Goal: Task Accomplishment & Management: Manage account settings

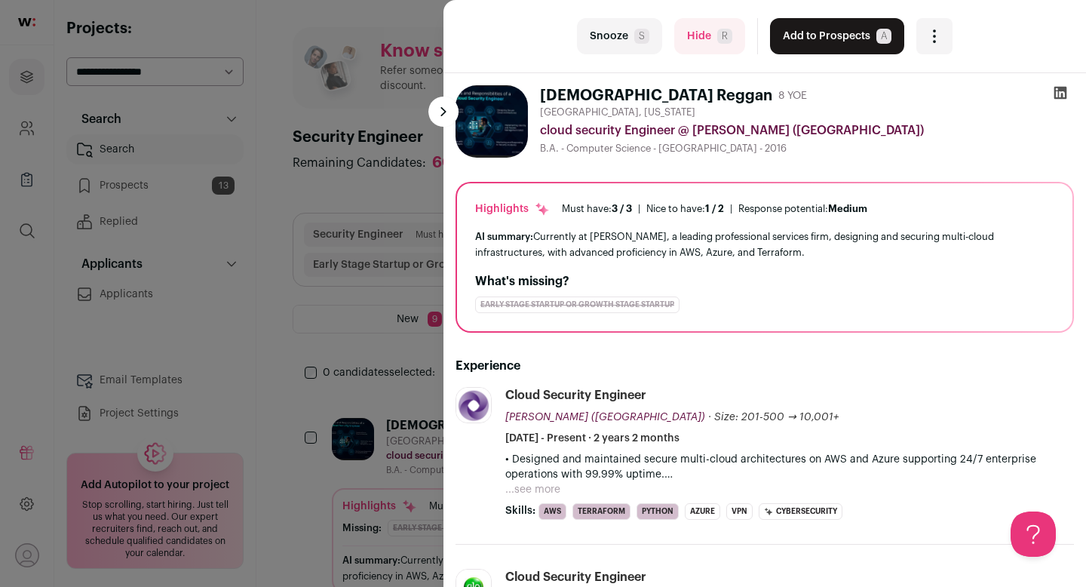
click at [693, 17] on div "last Snooze S Hide R Add to Prospects A Are you sure? [DEMOGRAPHIC_DATA] Reggan…" at bounding box center [764, 36] width 642 height 73
click at [697, 38] on button "Hide R" at bounding box center [709, 36] width 71 height 36
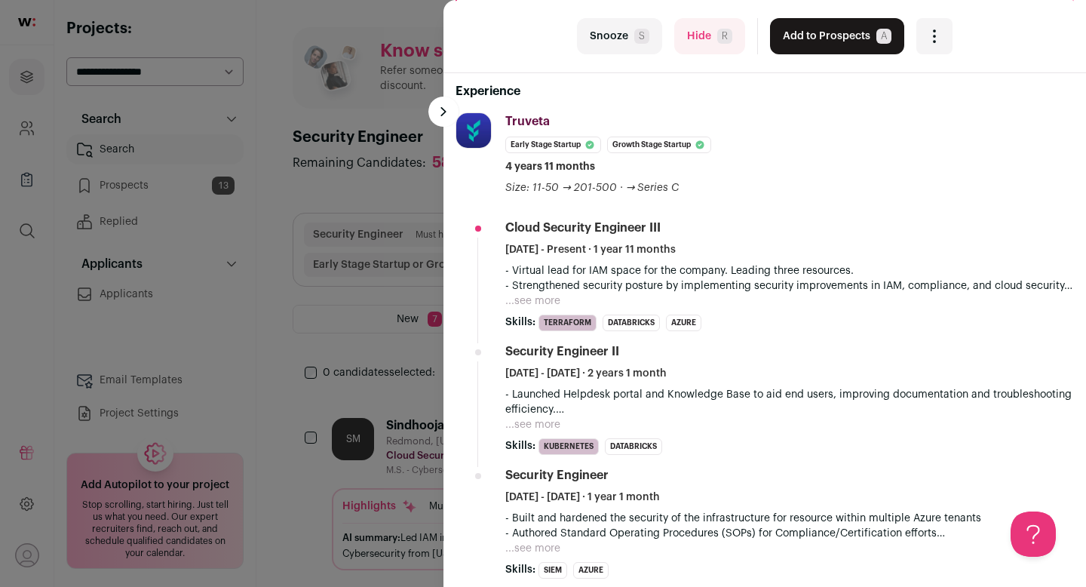
scroll to position [221, 0]
click at [526, 305] on button "...see more" at bounding box center [532, 301] width 55 height 15
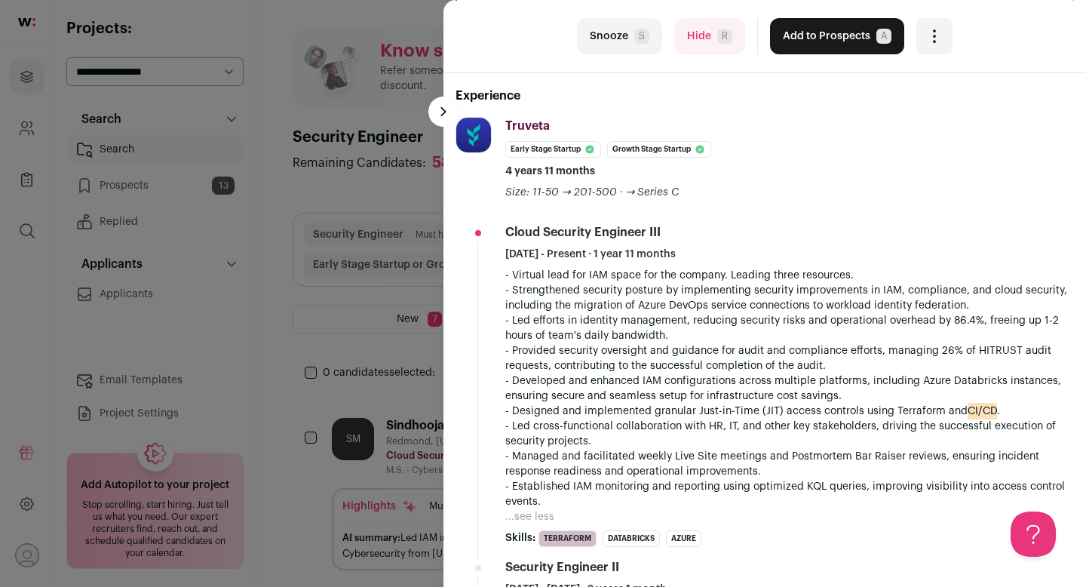
scroll to position [0, 0]
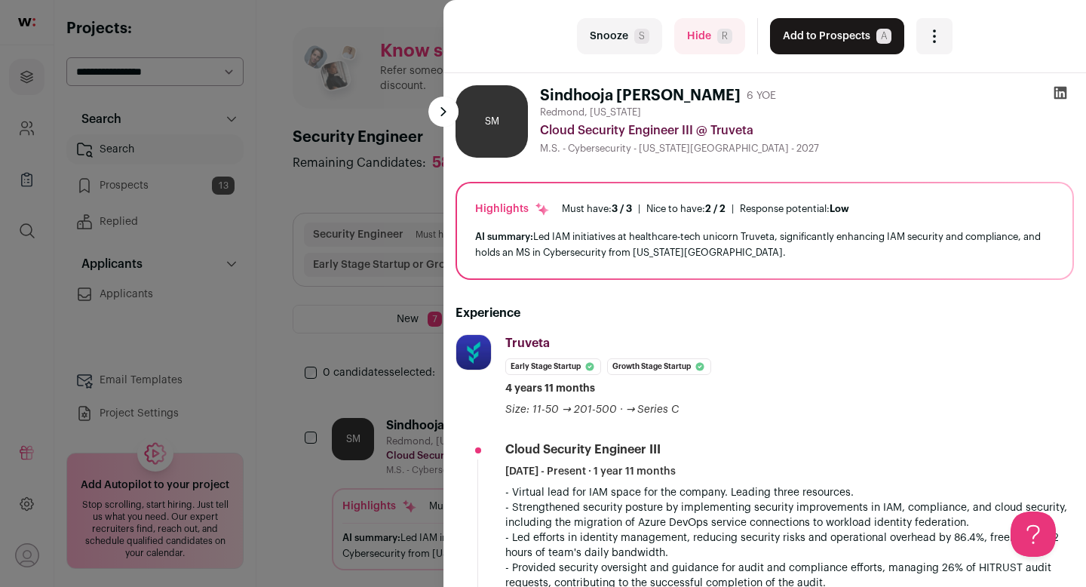
click at [804, 41] on button "Add to Prospects A" at bounding box center [837, 36] width 134 height 36
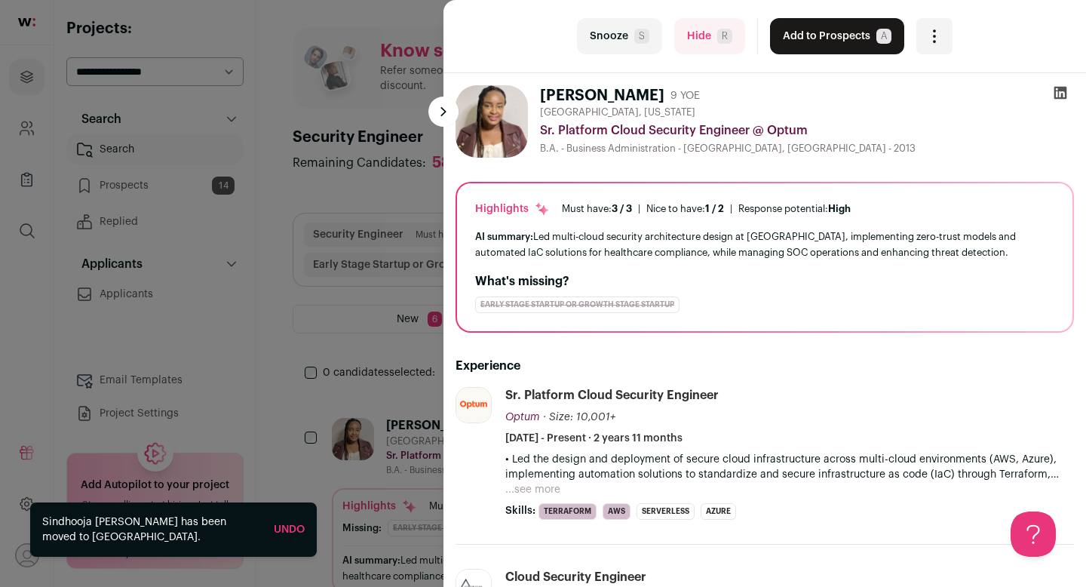
click at [820, 49] on button "Add to Prospects A" at bounding box center [837, 36] width 134 height 36
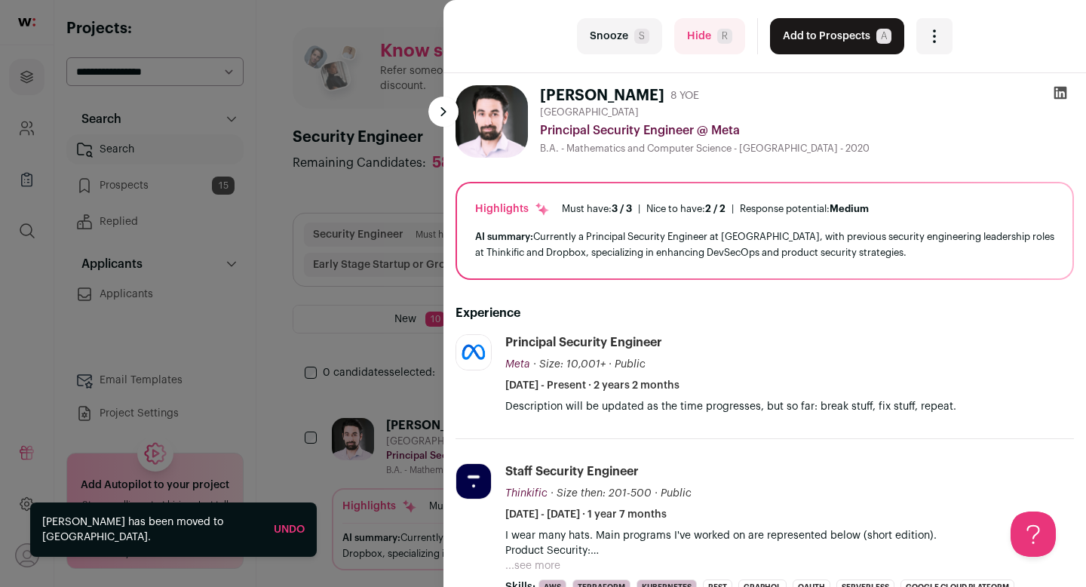
click at [807, 41] on button "Add to Prospects A" at bounding box center [837, 36] width 134 height 36
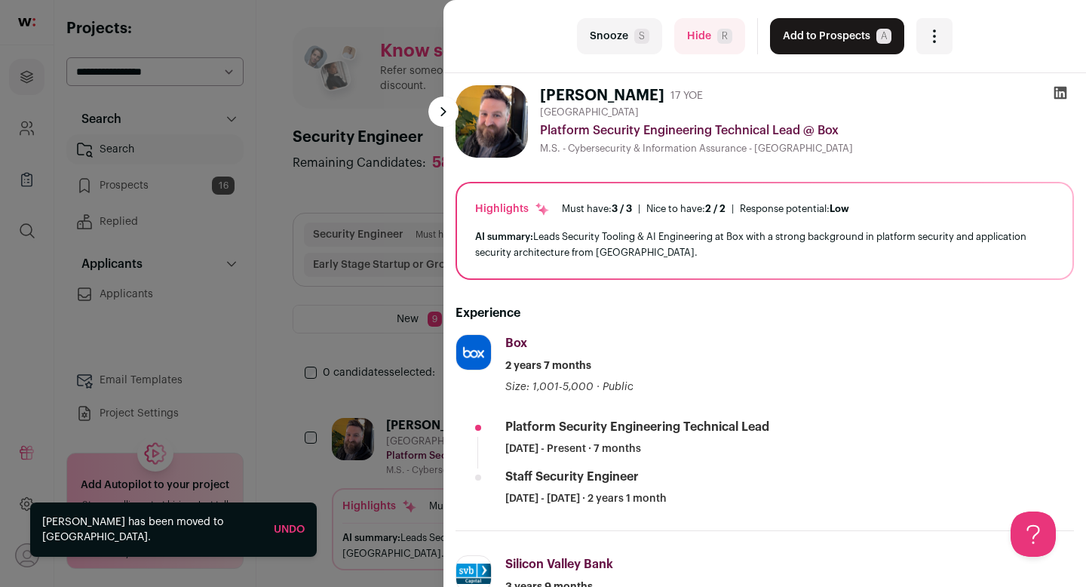
click at [814, 35] on button "Add to Prospects A" at bounding box center [837, 36] width 134 height 36
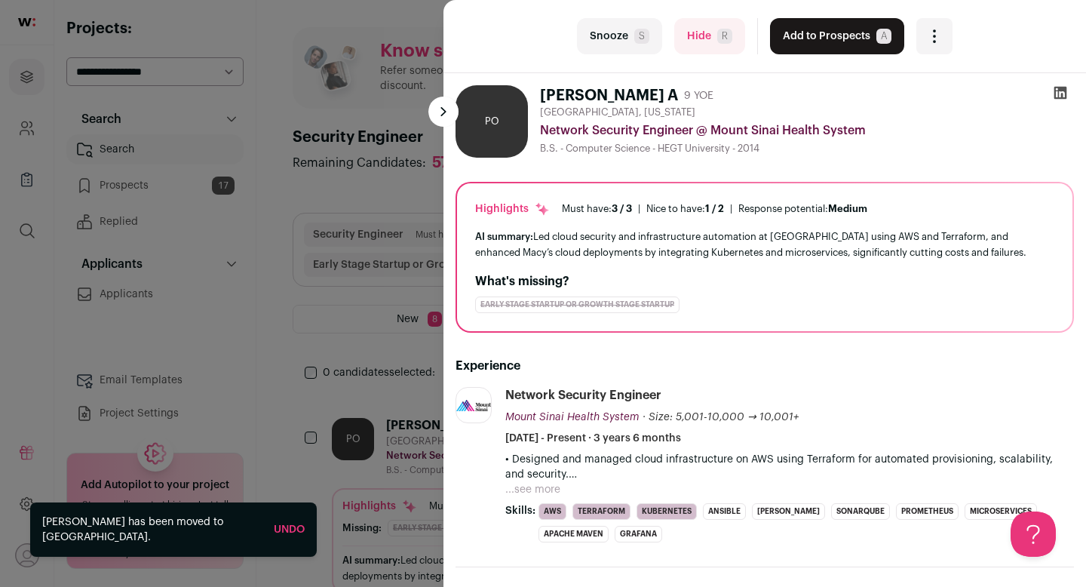
click at [807, 47] on button "Add to Prospects A" at bounding box center [837, 36] width 134 height 36
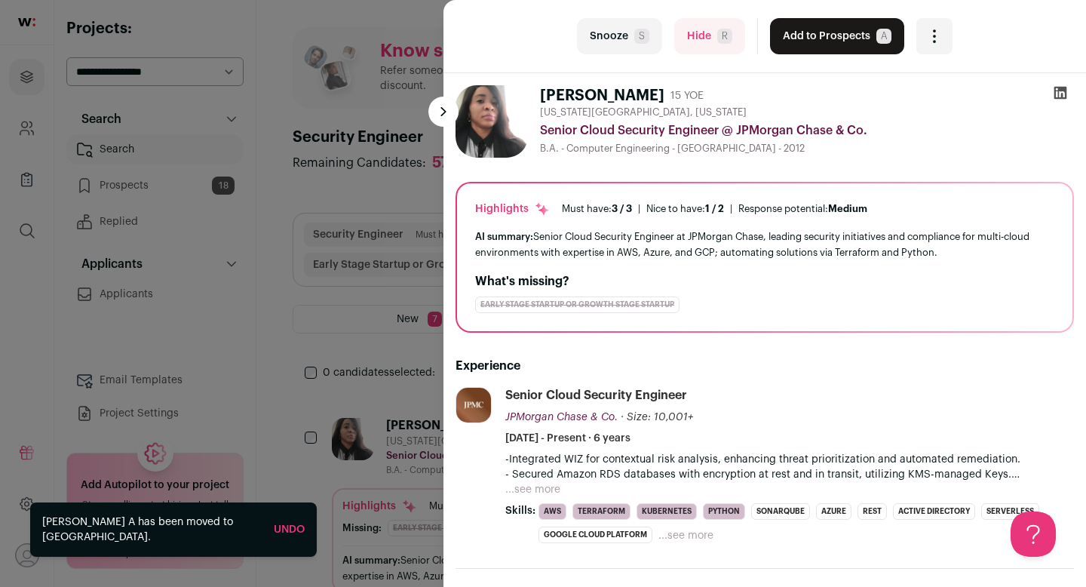
click at [808, 35] on button "Add to Prospects A" at bounding box center [837, 36] width 134 height 36
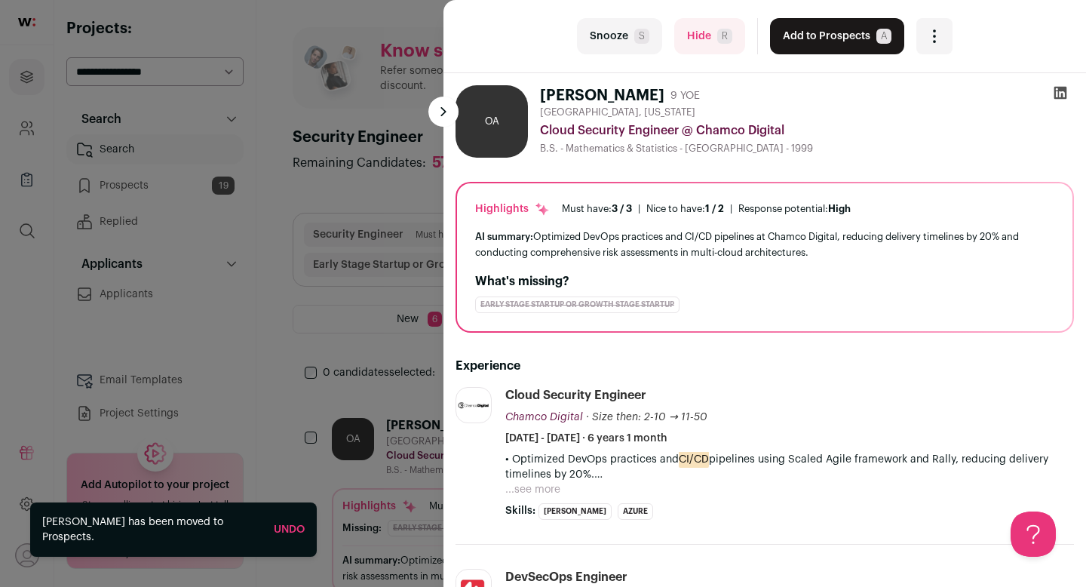
click at [813, 39] on button "Add to Prospects A" at bounding box center [837, 36] width 134 height 36
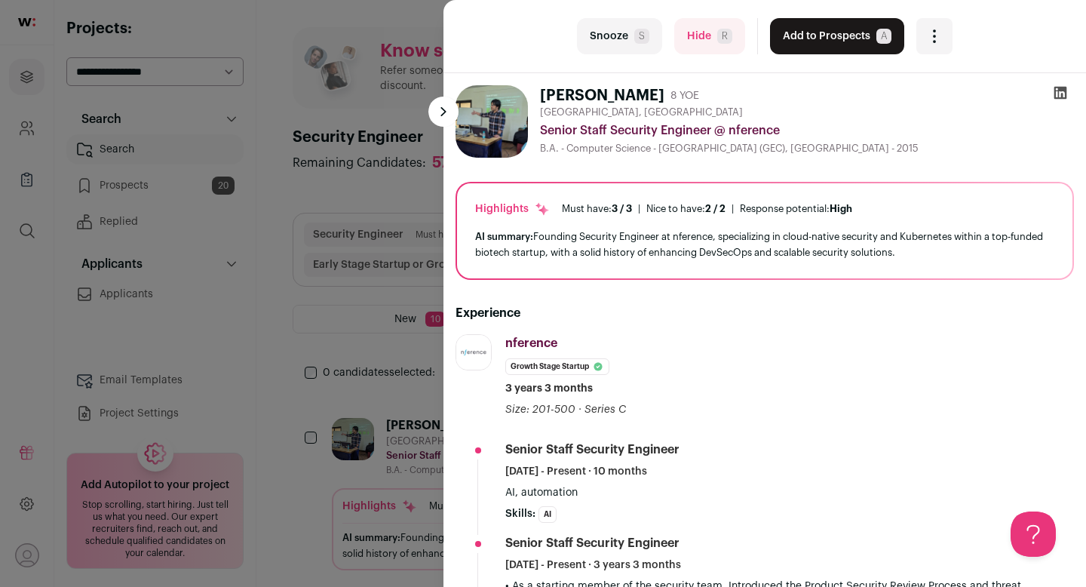
click at [804, 38] on button "Add to Prospects A" at bounding box center [837, 36] width 134 height 36
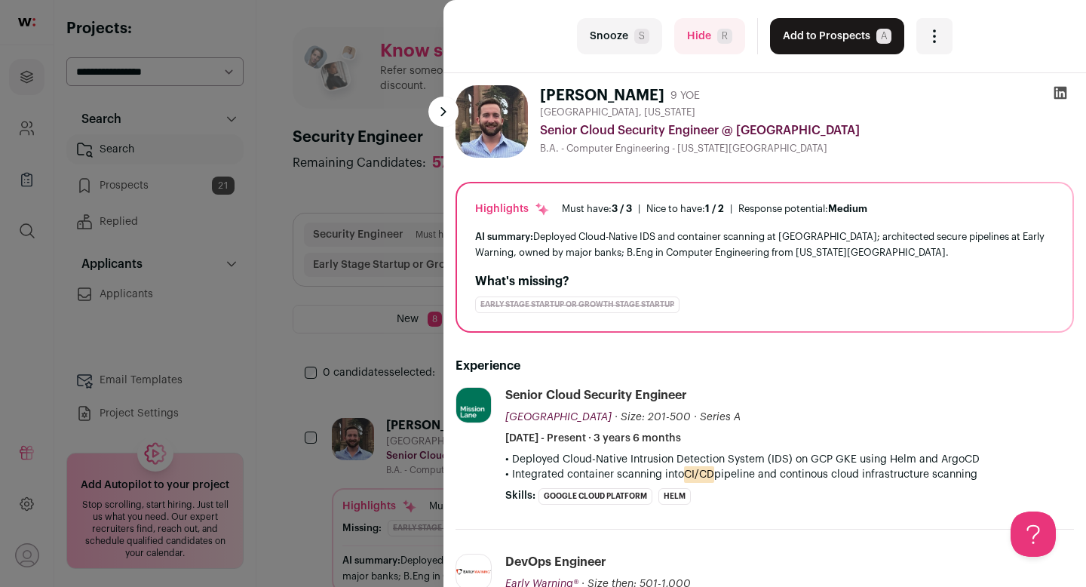
click at [800, 42] on button "Add to Prospects A" at bounding box center [837, 36] width 134 height 36
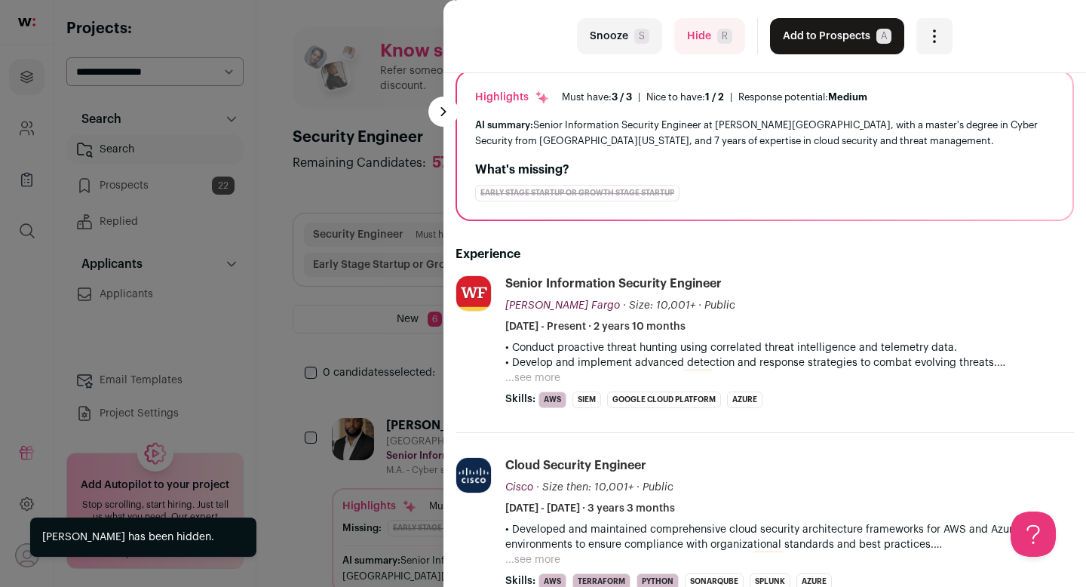
click at [800, 42] on button "Add to Prospects A" at bounding box center [837, 36] width 134 height 36
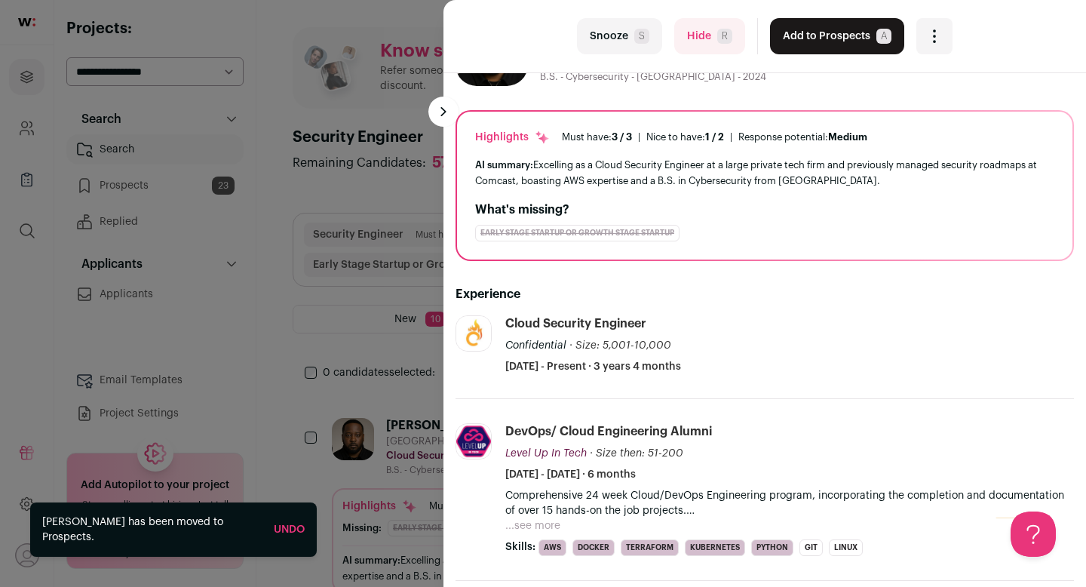
scroll to position [32, 0]
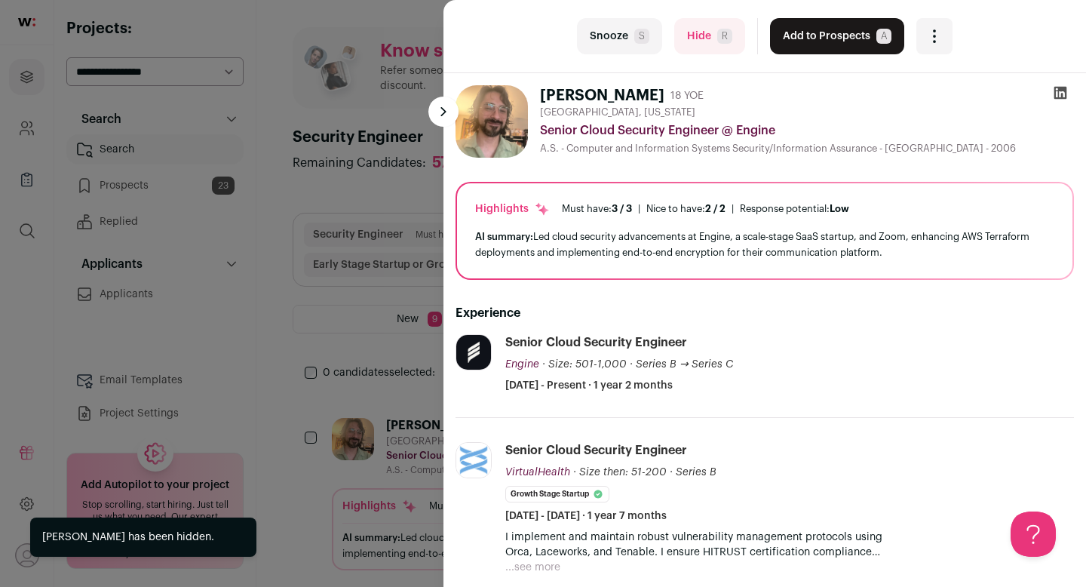
click at [799, 41] on button "Add to Prospects A" at bounding box center [837, 36] width 134 height 36
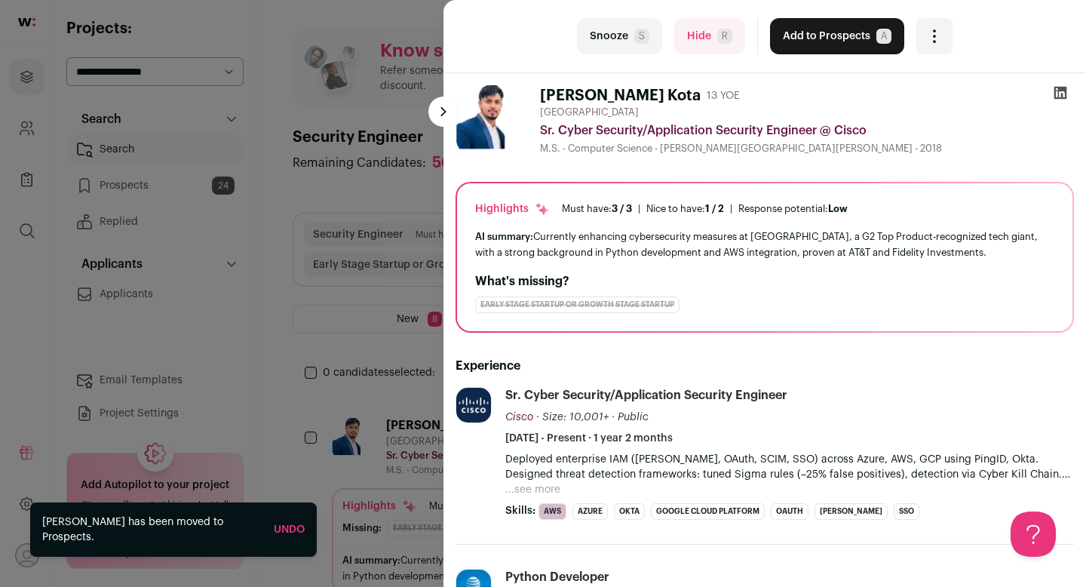
click at [799, 41] on button "Add to Prospects A" at bounding box center [837, 36] width 134 height 36
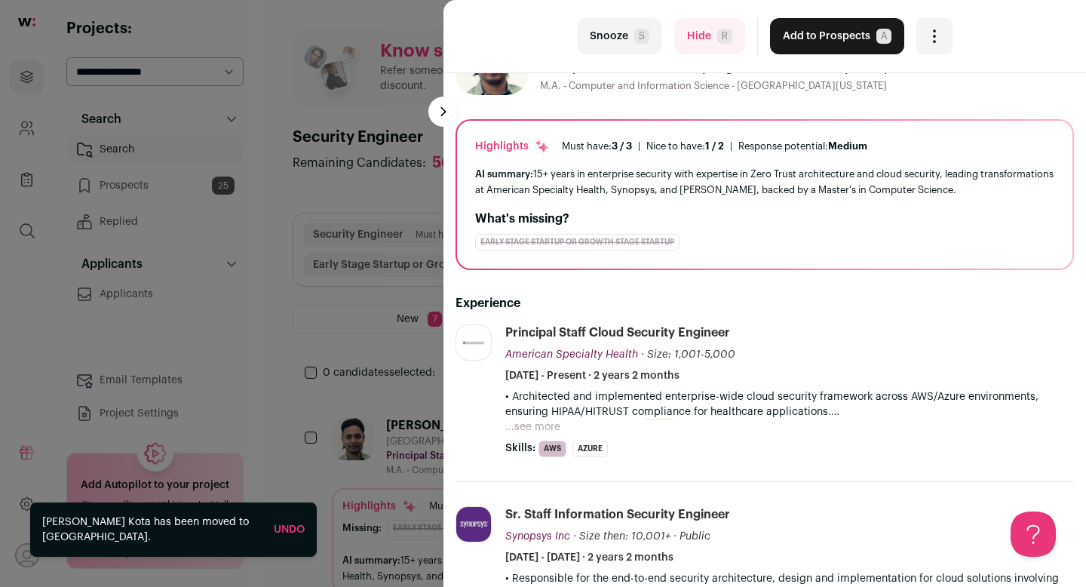
scroll to position [0, 0]
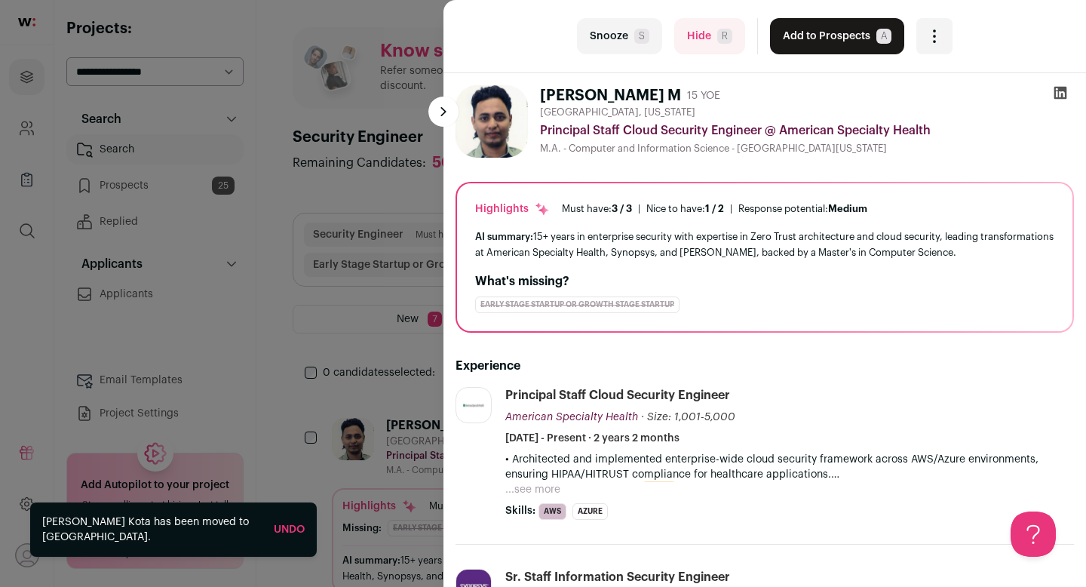
click at [794, 51] on button "Add to Prospects A" at bounding box center [837, 36] width 134 height 36
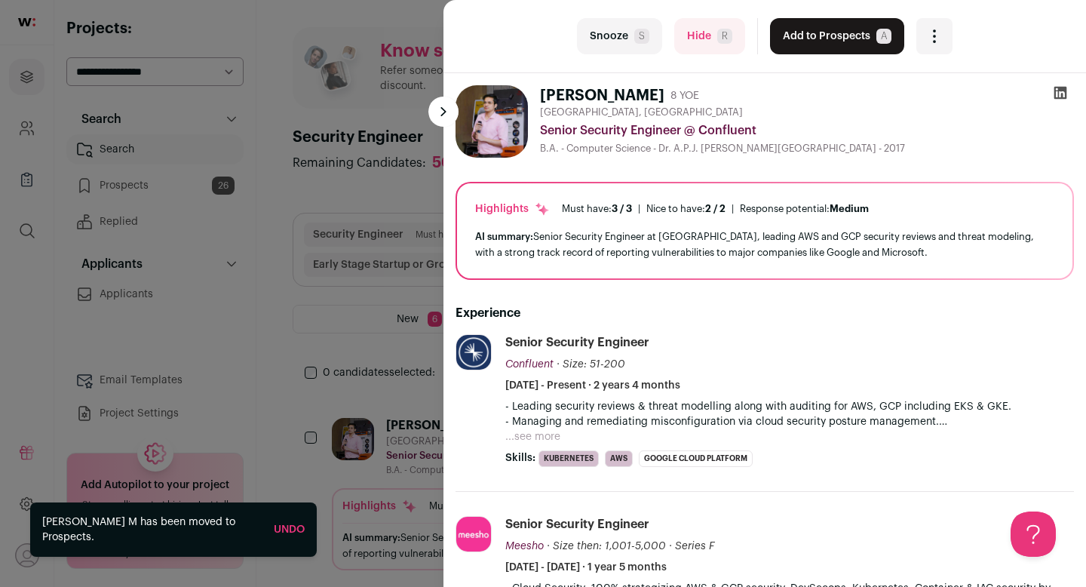
click at [802, 44] on button "Add to Prospects A" at bounding box center [837, 36] width 134 height 36
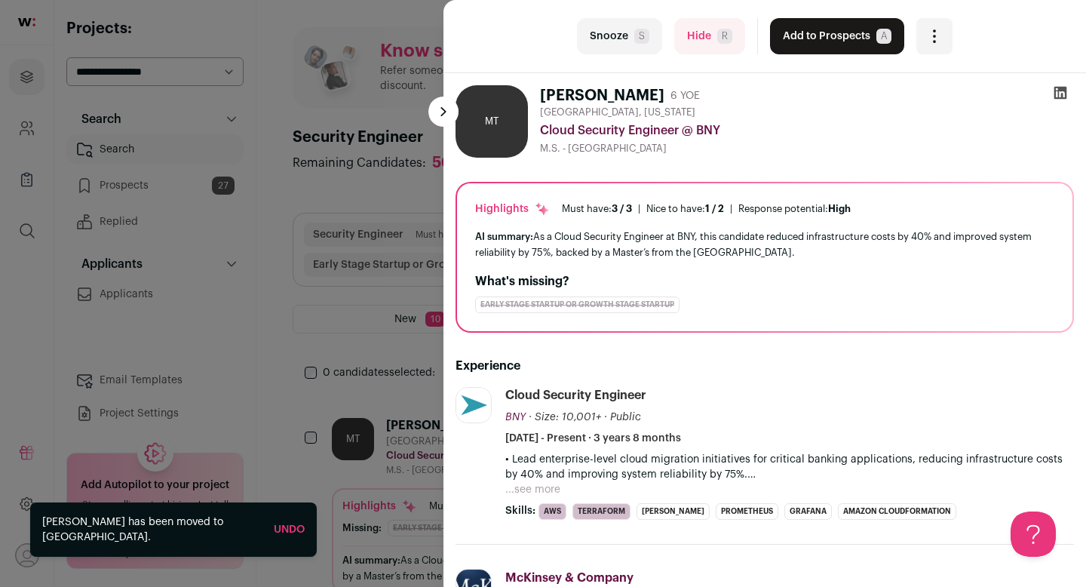
click at [797, 44] on button "Add to Prospects A" at bounding box center [837, 36] width 134 height 36
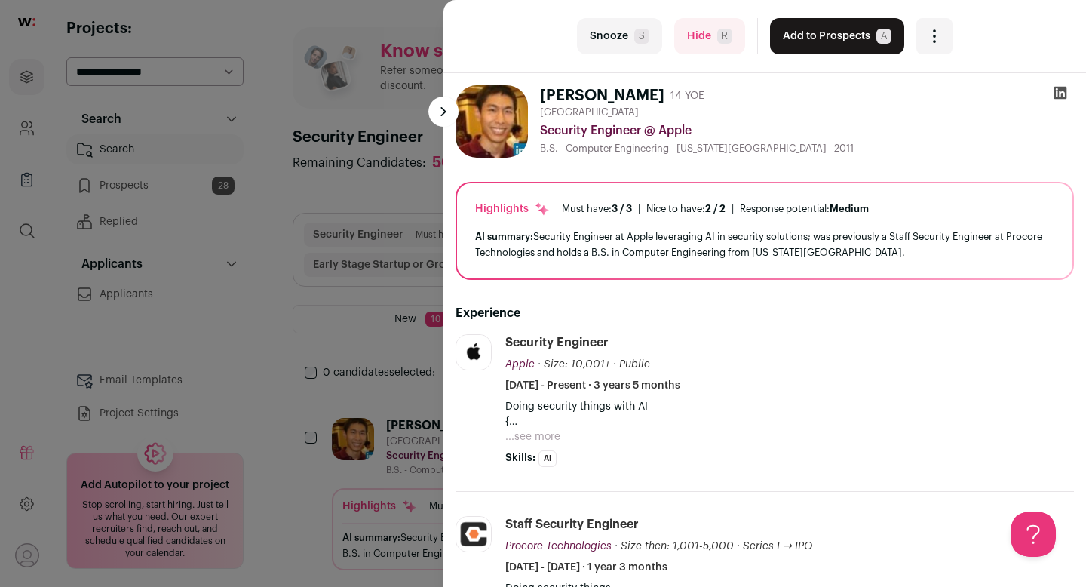
click at [806, 44] on button "Add to Prospects A" at bounding box center [837, 36] width 134 height 36
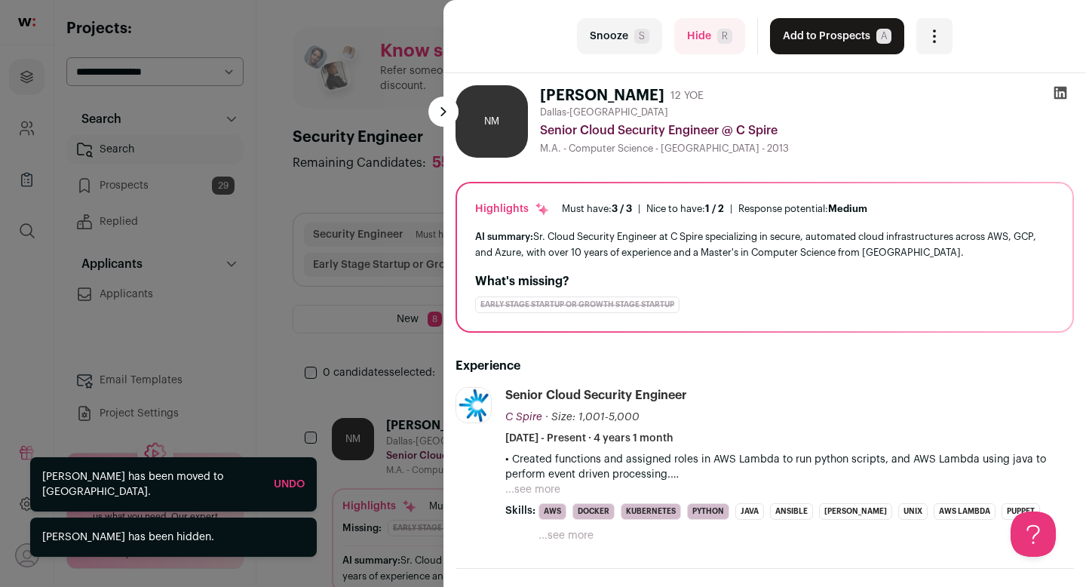
click at [806, 40] on button "Add to Prospects A" at bounding box center [837, 36] width 134 height 36
